Goal: Information Seeking & Learning: Find specific fact

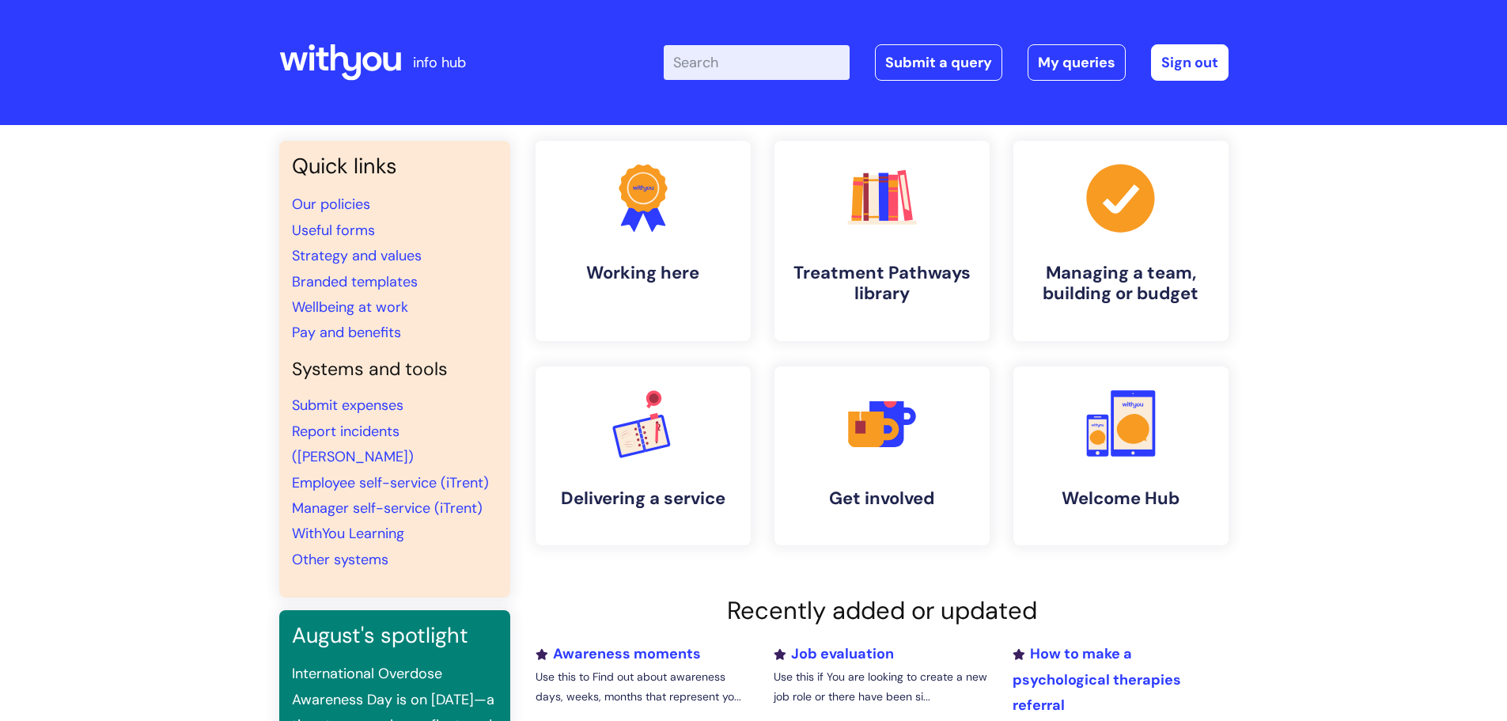
click at [751, 40] on div "Enter your search term here... Search Submit a query My queries Welcome [PERSON…" at bounding box center [871, 62] width 713 height 93
click at [749, 61] on input "Enter your search term here..." at bounding box center [757, 62] width 186 height 35
click at [767, 66] on input "grace" at bounding box center [757, 62] width 186 height 35
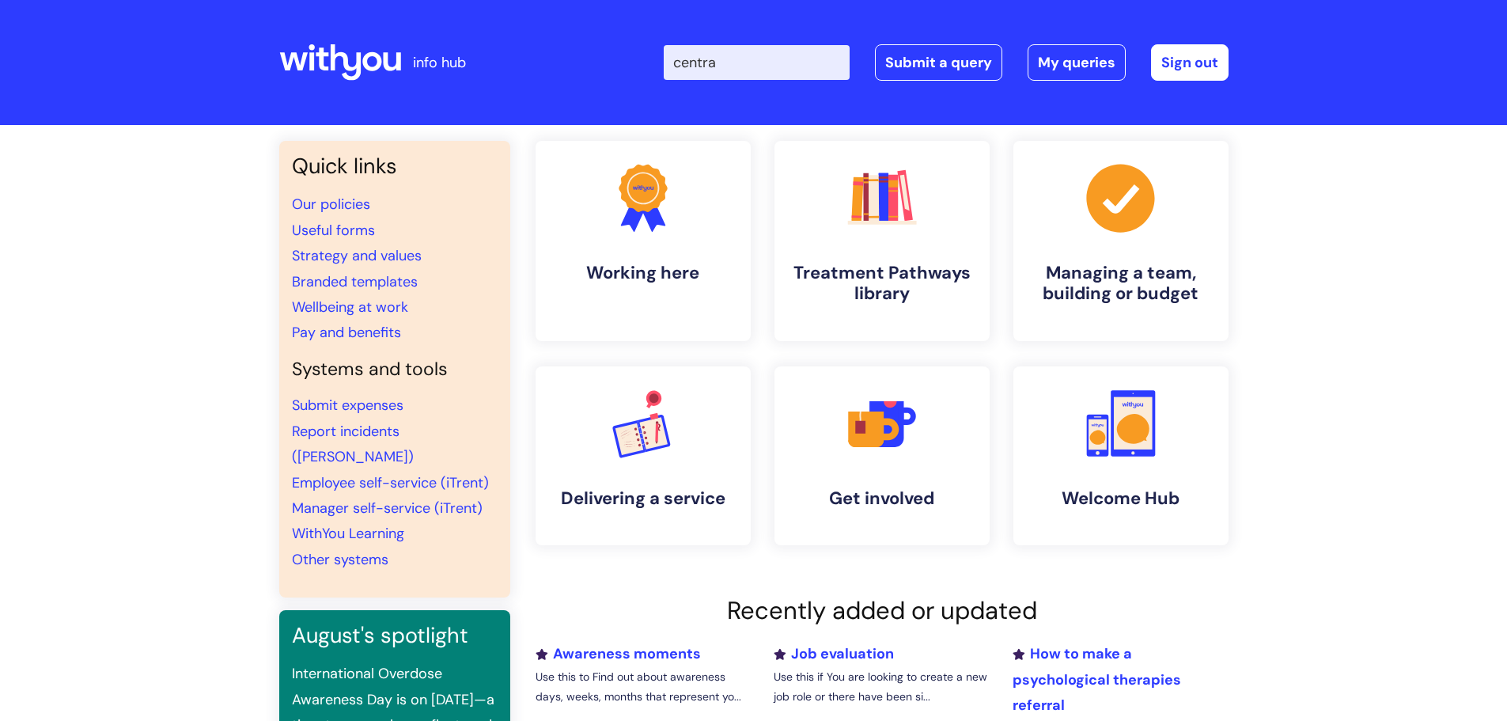
type input "central"
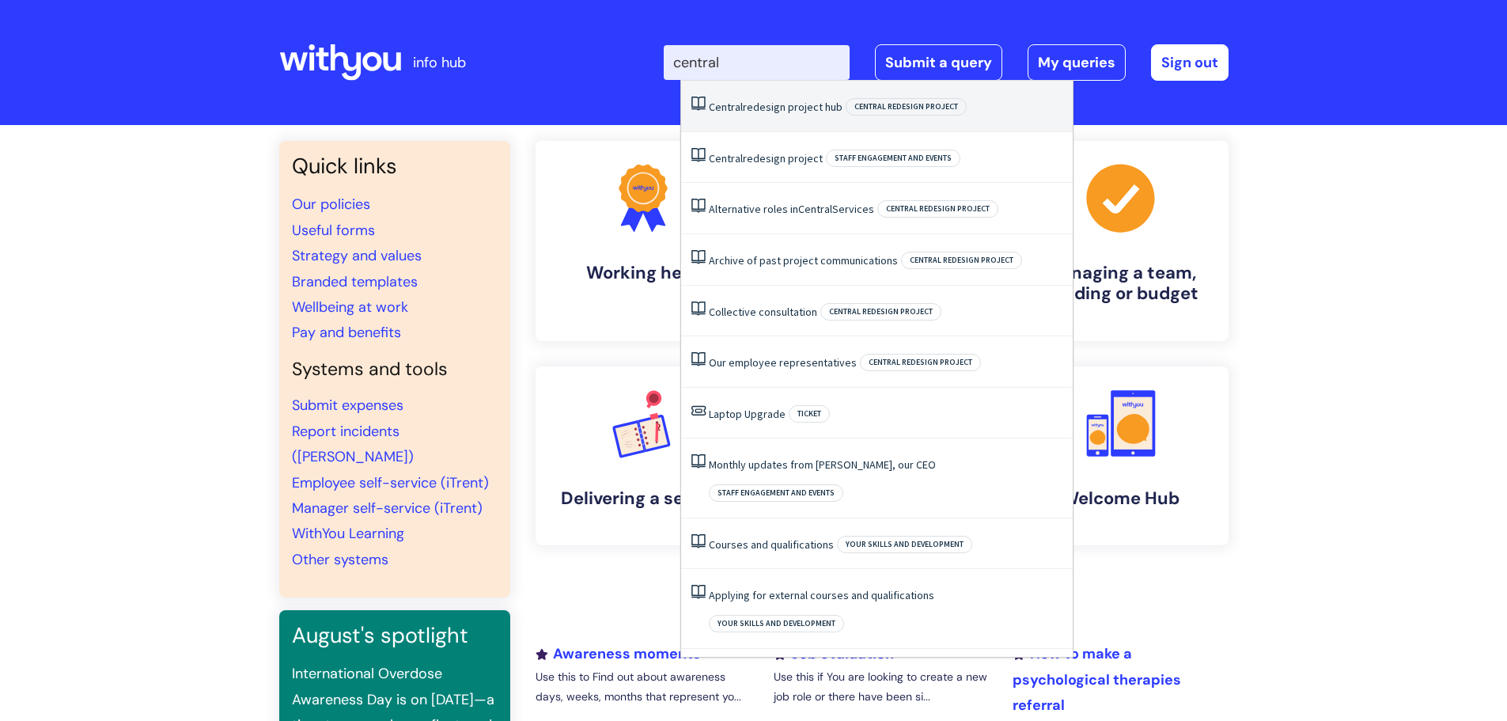
click at [740, 108] on span "Central" at bounding box center [726, 107] width 34 height 14
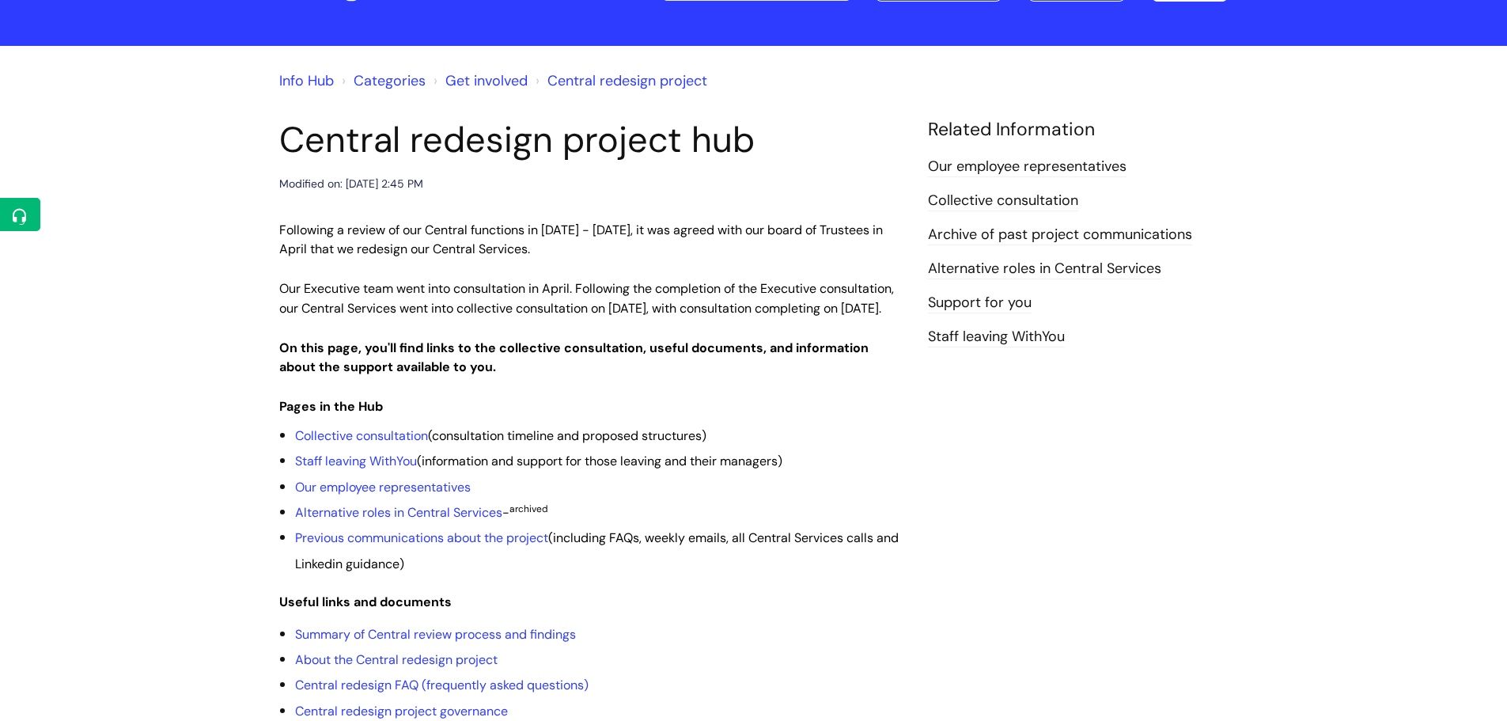
scroll to position [158, 0]
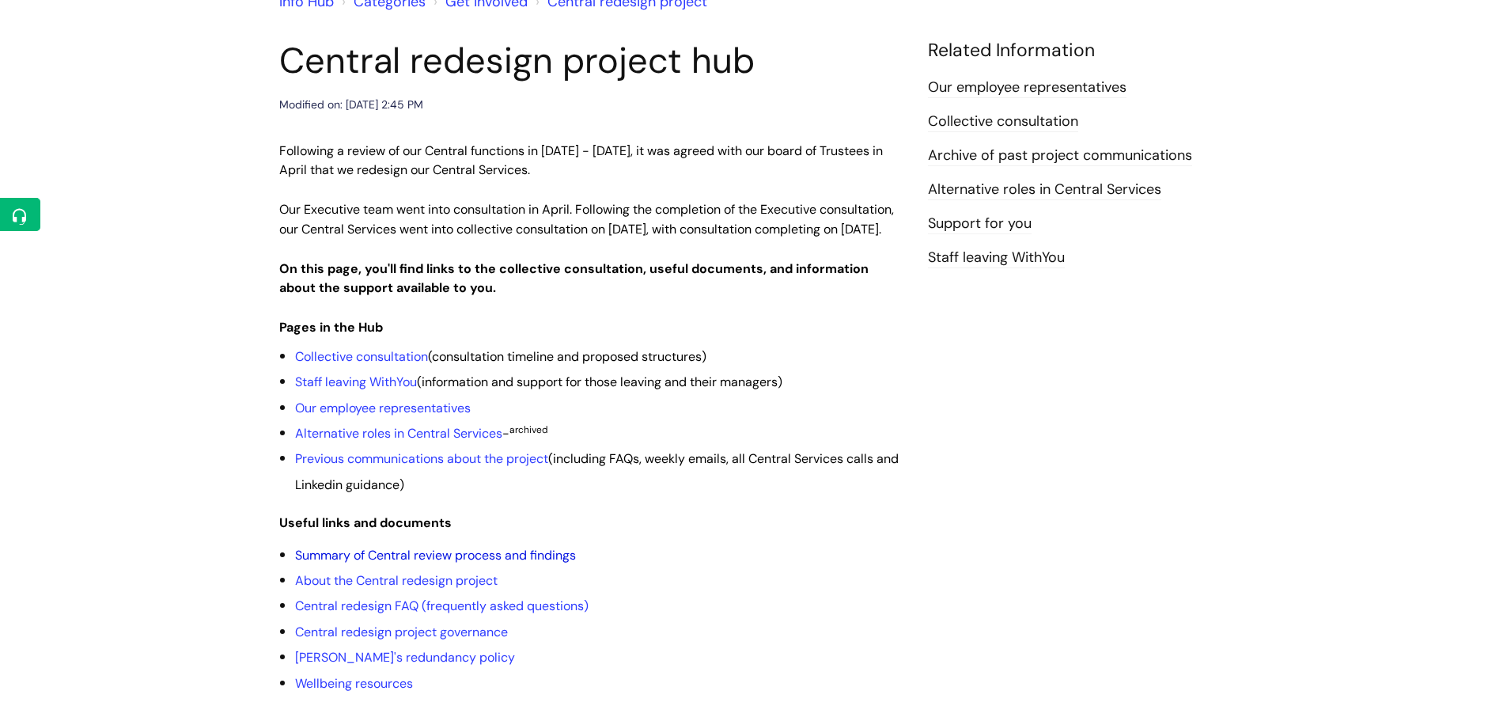
click at [466, 563] on link "Summary of Central review process and findings" at bounding box center [435, 555] width 281 height 17
